Goal: Find specific page/section: Find specific page/section

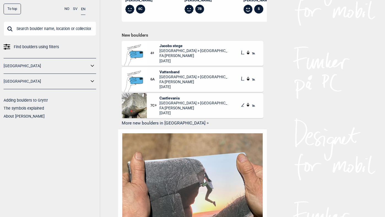
scroll to position [0, 809]
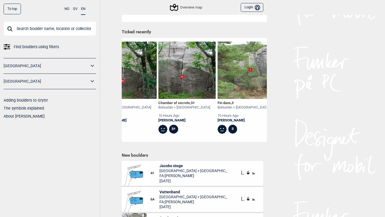
scroll to position [0, 214]
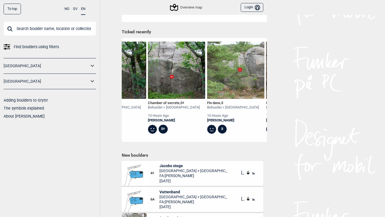
click at [211, 103] on div "Fin dans , 3" at bounding box center [233, 103] width 52 height 5
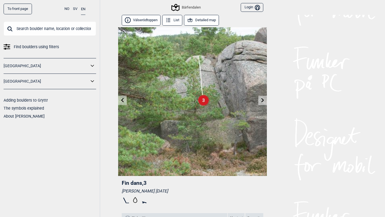
click at [263, 98] on icon at bounding box center [263, 100] width 4 height 4
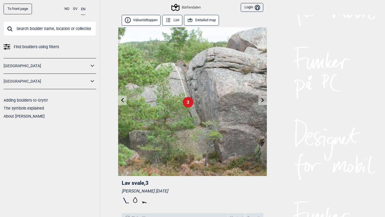
click at [263, 98] on icon at bounding box center [263, 100] width 4 height 4
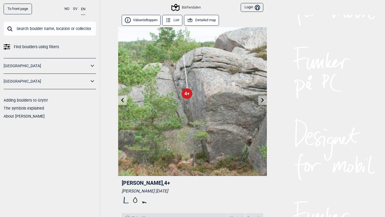
click at [263, 98] on icon at bounding box center [263, 100] width 4 height 4
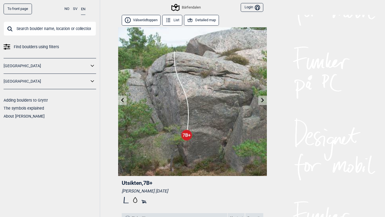
scroll to position [0, 0]
click at [28, 27] on input "text" at bounding box center [50, 29] width 93 height 14
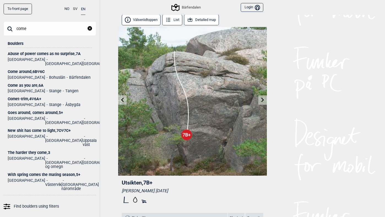
type input "come"
click at [19, 70] on div "Come around , 6B Ψ 6C" at bounding box center [50, 72] width 84 height 4
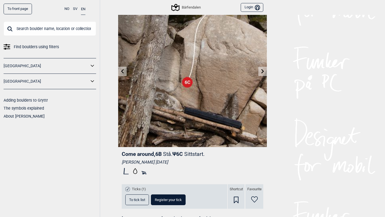
scroll to position [11, 0]
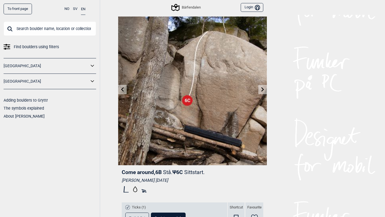
click at [129, 172] on span "Come around , 6B" at bounding box center [142, 172] width 40 height 6
drag, startPoint x: 129, startPoint y: 172, endPoint x: 143, endPoint y: 172, distance: 13.8
click at [143, 172] on span "Come around , 6B" at bounding box center [142, 172] width 40 height 6
copy span "Come around"
